Goal: Register for event/course

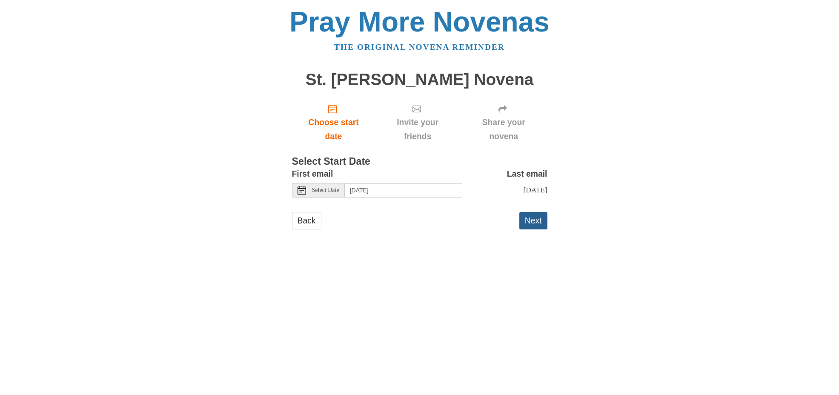
click at [536, 227] on button "Next" at bounding box center [534, 220] width 28 height 17
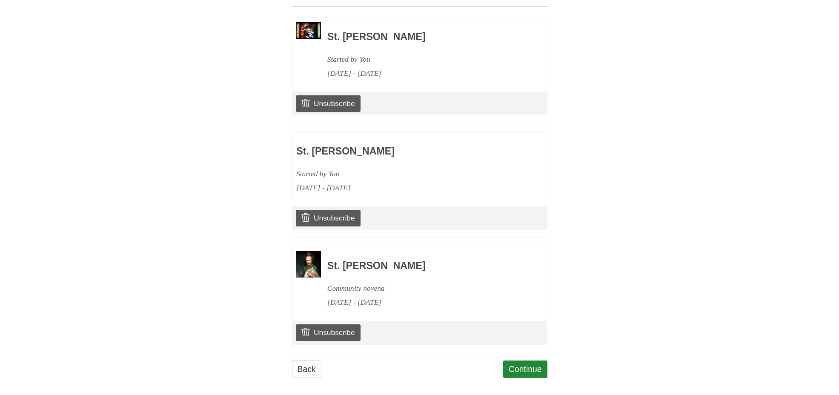
scroll to position [390, 0]
click at [514, 362] on link "Continue" at bounding box center [525, 369] width 44 height 17
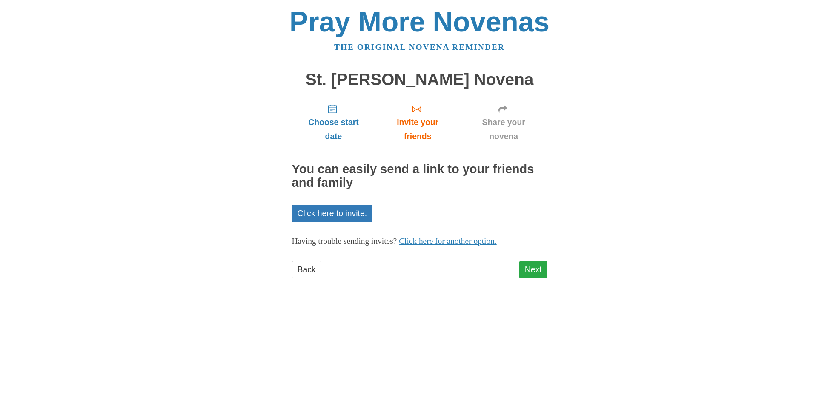
click at [537, 267] on link "Next" at bounding box center [534, 269] width 28 height 17
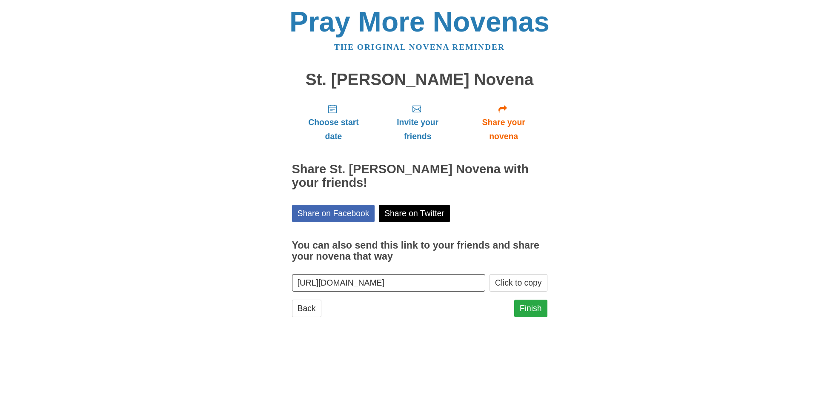
click at [531, 307] on link "Finish" at bounding box center [530, 308] width 33 height 17
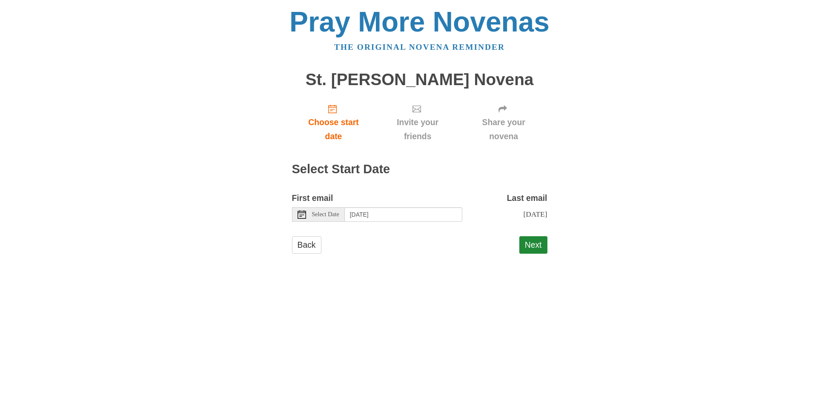
scroll to position [0, 0]
click at [300, 212] on icon at bounding box center [302, 214] width 9 height 9
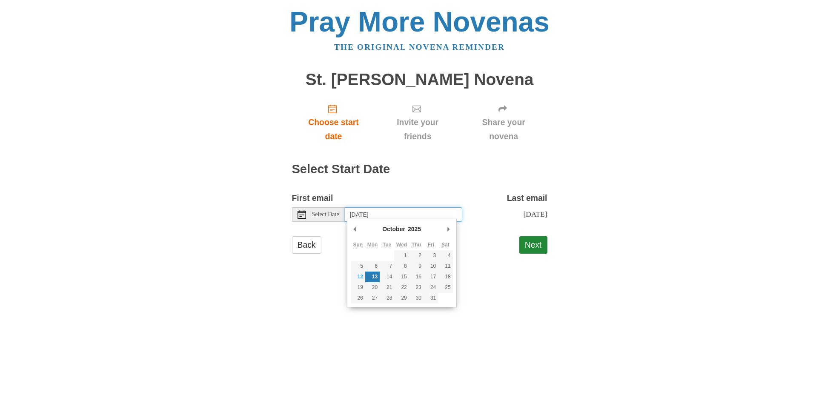
scroll to position [0, 0]
type input "Sunday, October 12th"
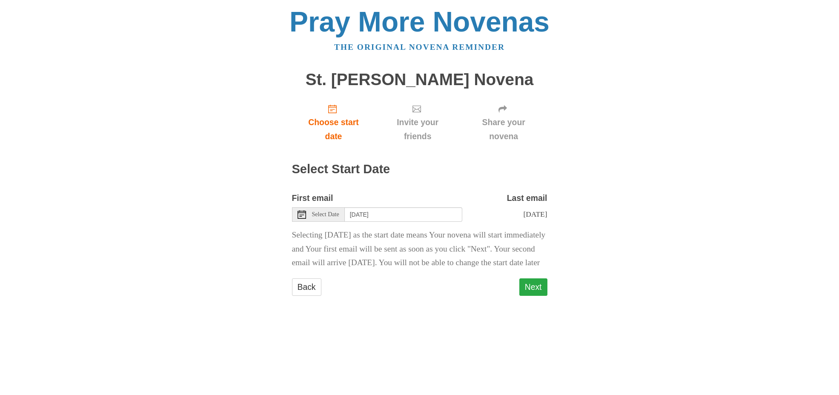
click at [533, 296] on button "Next" at bounding box center [534, 287] width 28 height 17
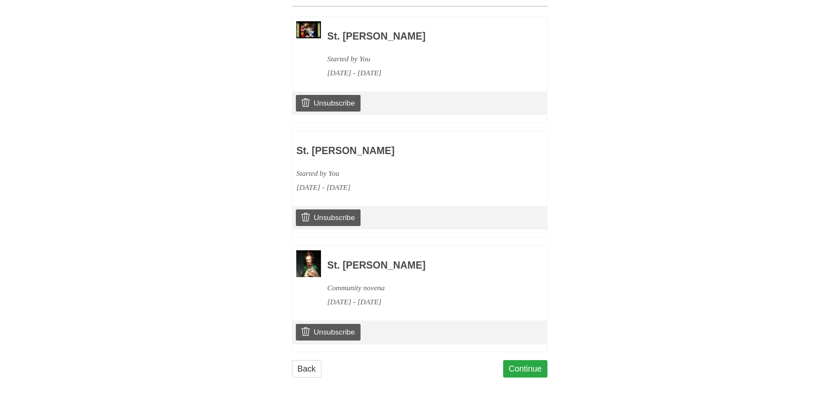
scroll to position [390, 0]
click at [528, 365] on link "Continue" at bounding box center [525, 369] width 44 height 17
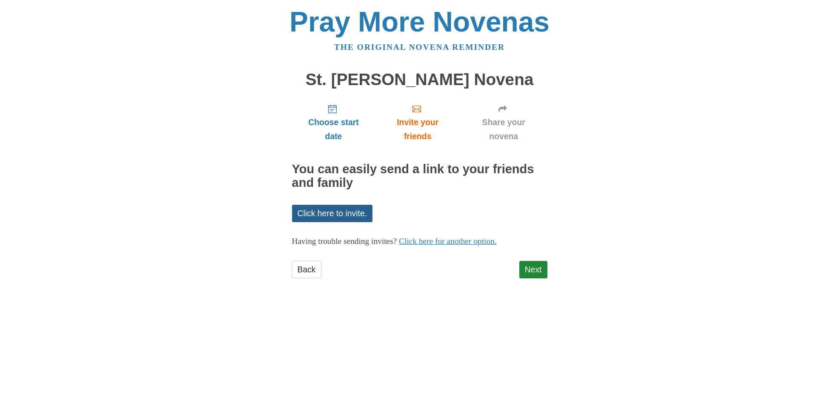
scroll to position [0, 0]
click at [342, 207] on link "Click here to invite." at bounding box center [332, 213] width 81 height 17
